Goal: Information Seeking & Learning: Check status

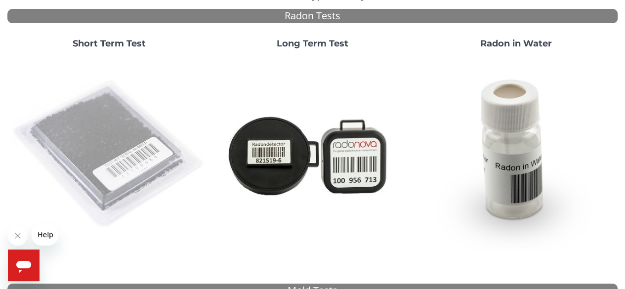
scroll to position [108, 0]
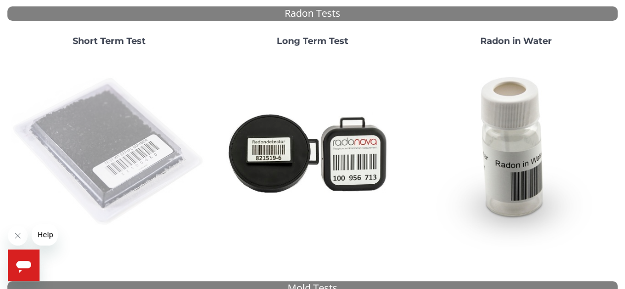
click at [142, 149] on img at bounding box center [109, 152] width 196 height 196
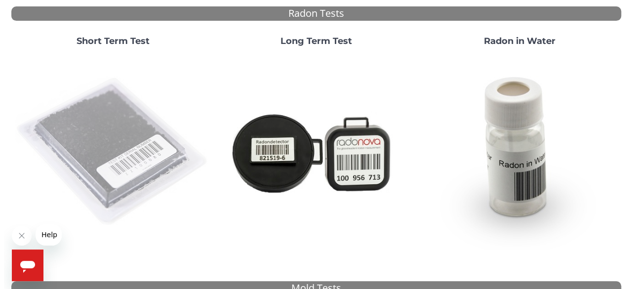
scroll to position [0, 0]
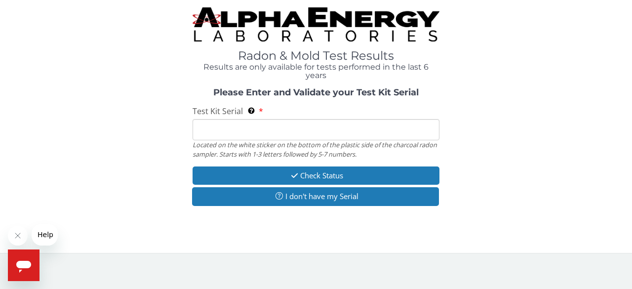
click at [231, 127] on input "Test Kit Serial Located on the white sticker on the bottom of the plastic side …" at bounding box center [316, 129] width 247 height 21
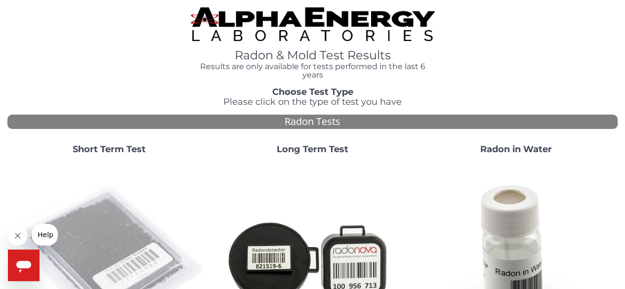
click at [105, 216] on img at bounding box center [109, 261] width 196 height 196
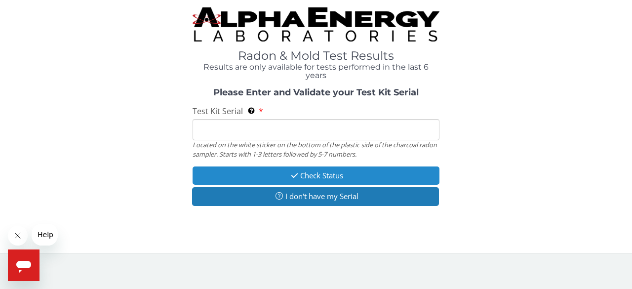
click at [304, 177] on button "Check Status" at bounding box center [316, 175] width 247 height 18
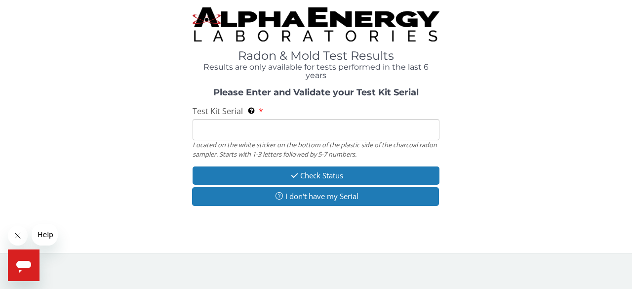
click at [241, 136] on input "Test Kit Serial Located on the white sticker on the bottom of the plastic side …" at bounding box center [316, 129] width 247 height 21
type input "fe411053"
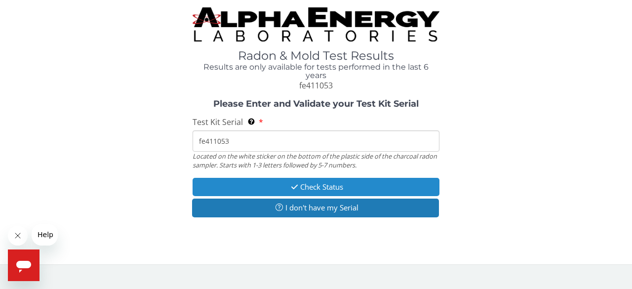
click at [309, 188] on button "Check Status" at bounding box center [316, 187] width 247 height 18
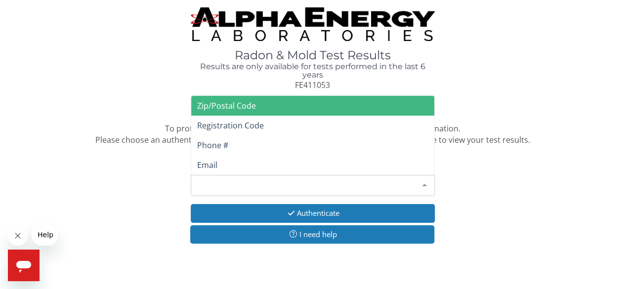
click at [265, 190] on div "Please make a selection" at bounding box center [313, 185] width 244 height 21
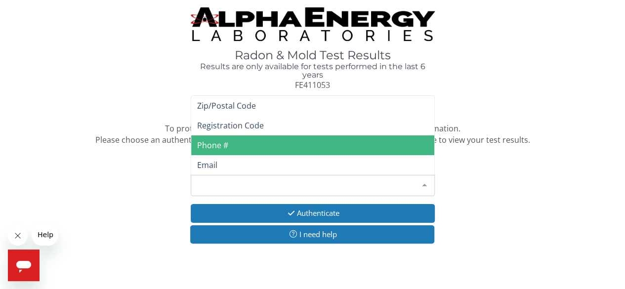
click at [247, 146] on span "Phone #" at bounding box center [312, 145] width 243 height 20
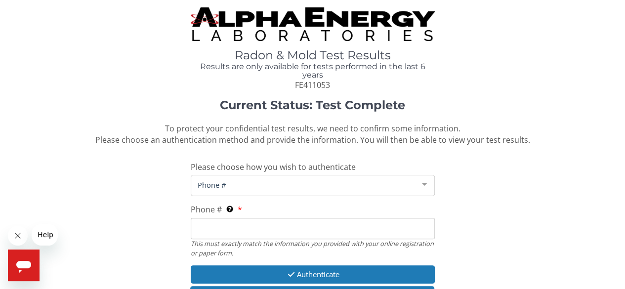
click at [234, 226] on input "Phone # This must exactly match the information you provided with your online r…" at bounding box center [313, 228] width 244 height 21
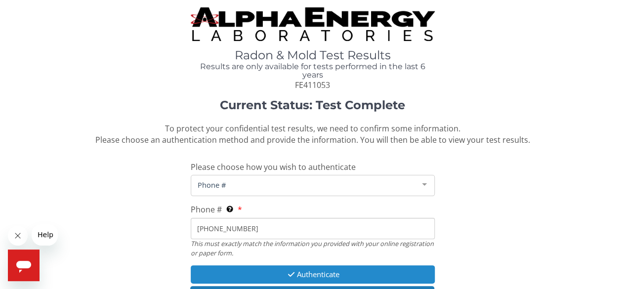
type input "570 499 8459"
click at [306, 272] on button "Authenticate" at bounding box center [313, 274] width 244 height 18
